Goal: Transaction & Acquisition: Purchase product/service

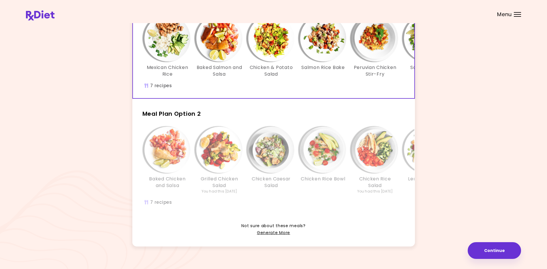
scroll to position [75, 0]
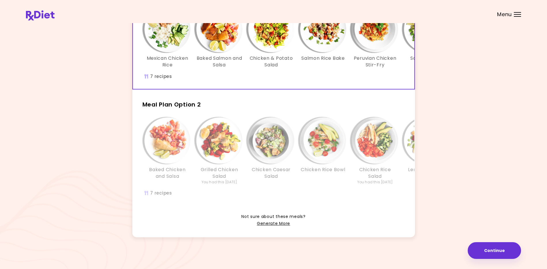
click at [166, 100] on span "Meal Plan Option 2" at bounding box center [171, 104] width 58 height 8
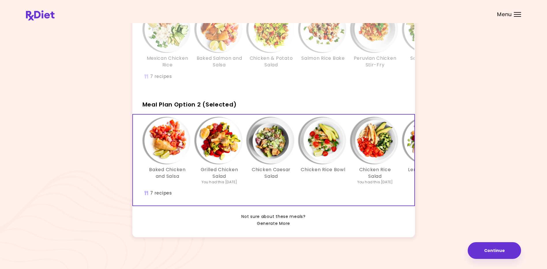
click at [269, 222] on link "Generate More" at bounding box center [273, 223] width 33 height 7
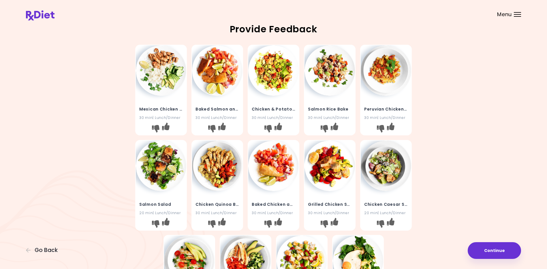
click at [213, 107] on h4 "Baked Salmon and Salsa" at bounding box center [217, 108] width 44 height 9
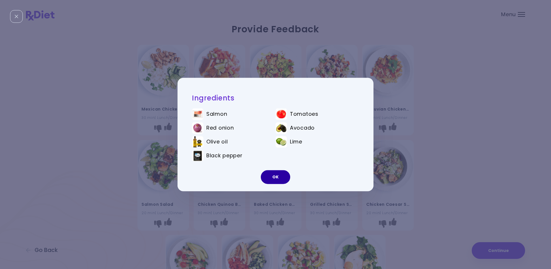
click at [274, 175] on button "OK" at bounding box center [275, 177] width 29 height 14
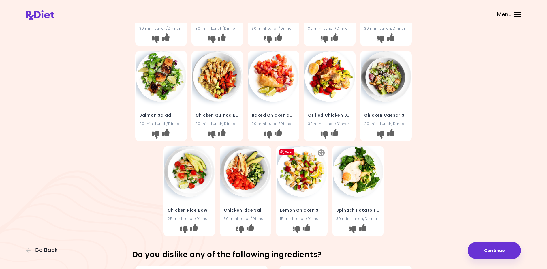
scroll to position [115, 0]
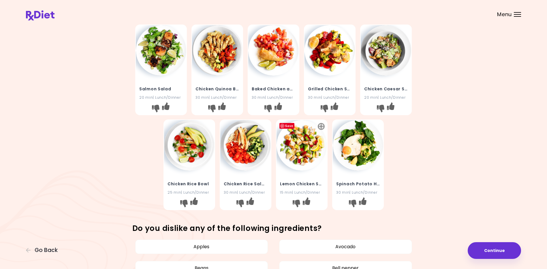
click at [300, 149] on img at bounding box center [301, 145] width 50 height 50
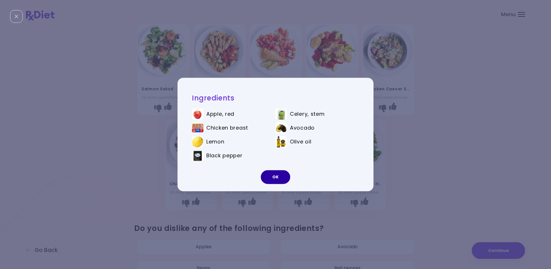
click at [276, 176] on button "OK" at bounding box center [275, 177] width 29 height 14
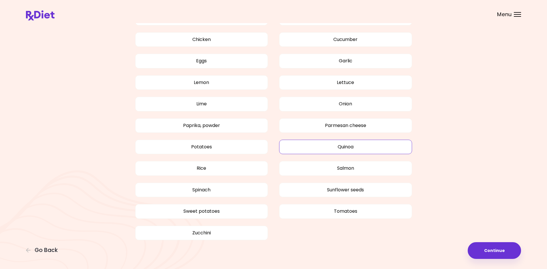
scroll to position [393, 0]
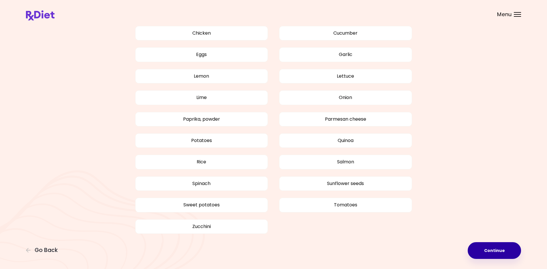
click at [492, 248] on button "Continue" at bounding box center [493, 250] width 53 height 17
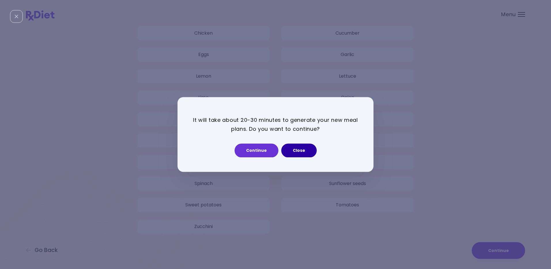
click at [295, 148] on button "Close" at bounding box center [298, 151] width 35 height 14
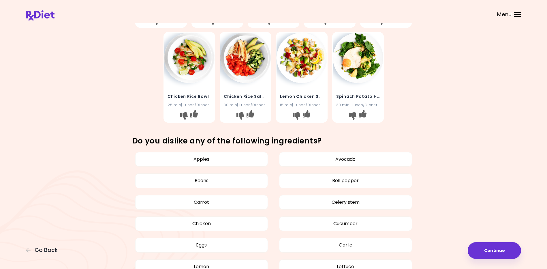
scroll to position [133, 0]
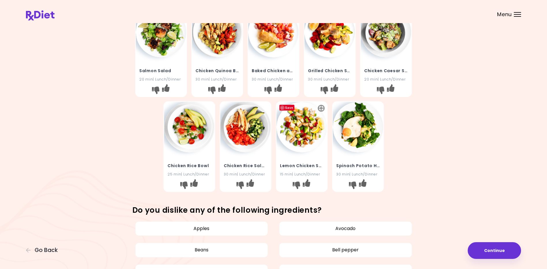
click at [295, 133] on img at bounding box center [301, 127] width 50 height 50
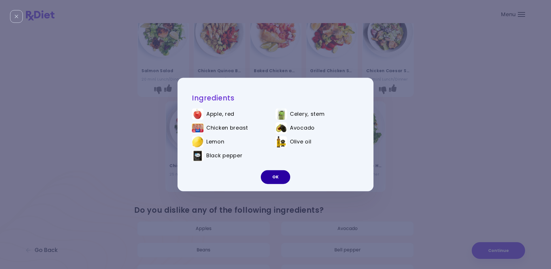
click at [275, 175] on button "OK" at bounding box center [275, 177] width 29 height 14
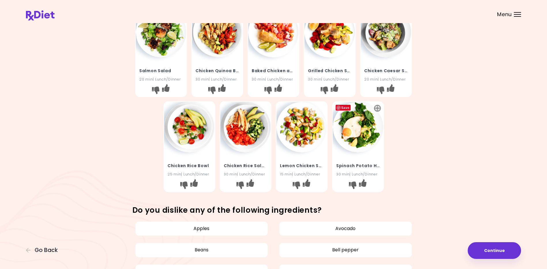
click at [356, 127] on img at bounding box center [358, 127] width 50 height 50
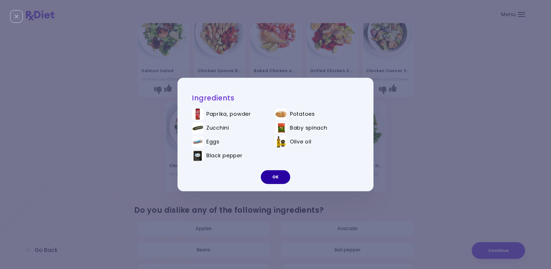
click at [274, 176] on button "OK" at bounding box center [275, 177] width 29 height 14
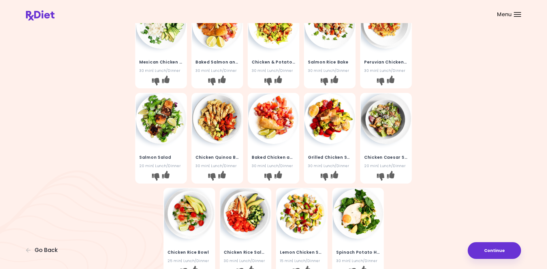
scroll to position [0, 0]
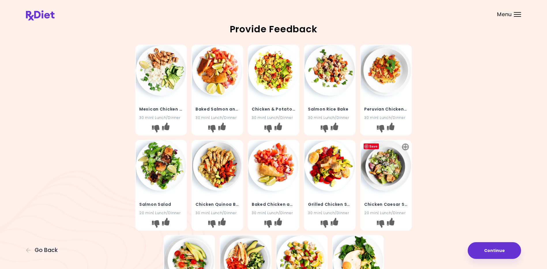
click at [387, 177] on img at bounding box center [385, 165] width 50 height 50
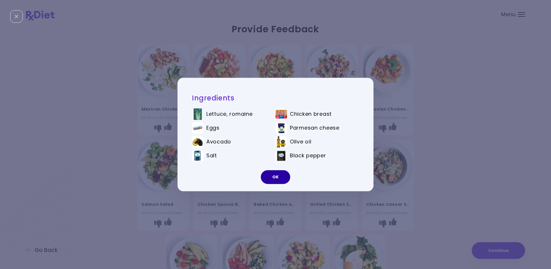
click at [273, 175] on button "OK" at bounding box center [275, 177] width 29 height 14
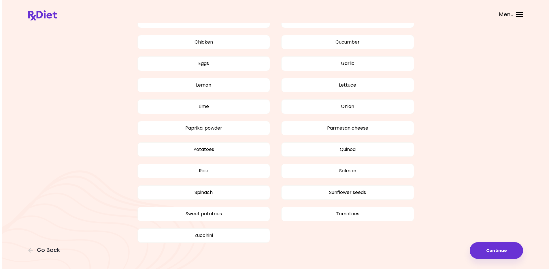
scroll to position [393, 0]
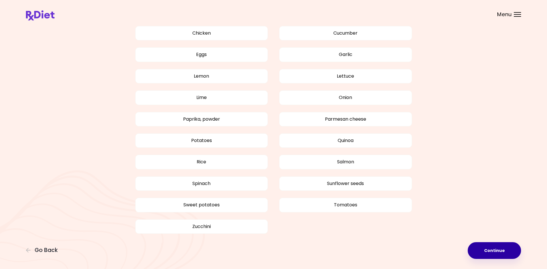
click at [494, 248] on button "Continue" at bounding box center [493, 250] width 53 height 17
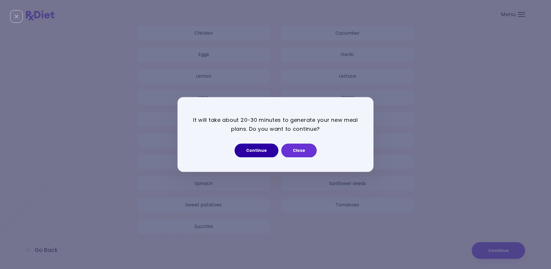
click at [256, 147] on button "Continue" at bounding box center [257, 151] width 44 height 14
select select "*"
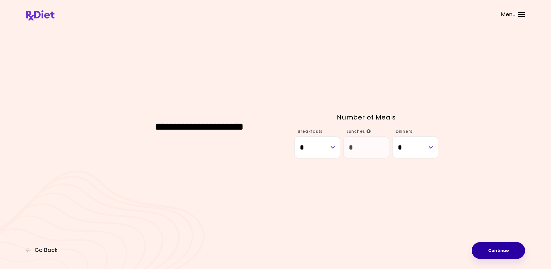
click at [493, 250] on button "Continue" at bounding box center [498, 250] width 53 height 17
